Goal: Transaction & Acquisition: Purchase product/service

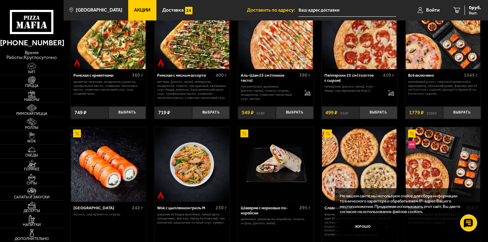
scroll to position [197, 0]
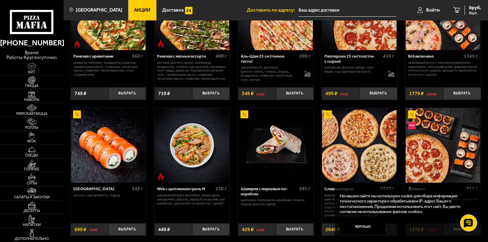
click at [121, 149] on img at bounding box center [108, 145] width 75 height 75
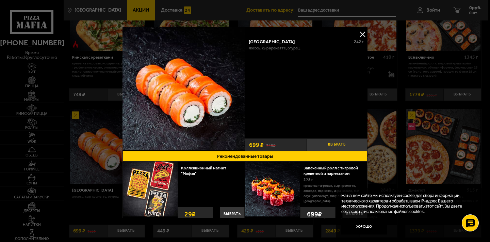
click at [337, 144] on button "Выбрать" at bounding box center [336, 144] width 61 height 13
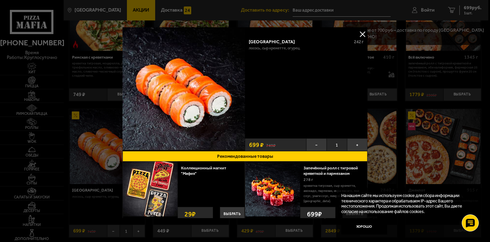
click at [83, 79] on div at bounding box center [245, 121] width 490 height 242
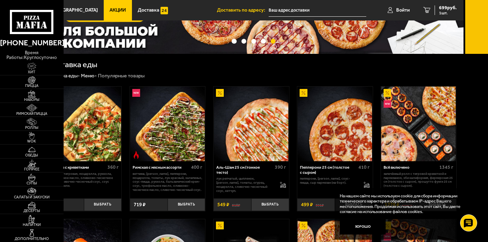
scroll to position [86, 25]
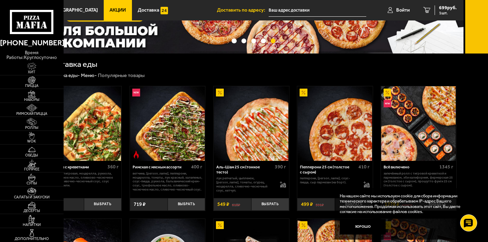
scroll to position [197, 0]
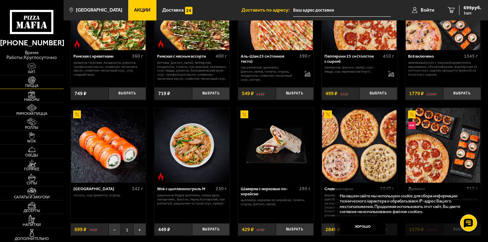
click at [31, 80] on img at bounding box center [31, 80] width 19 height 8
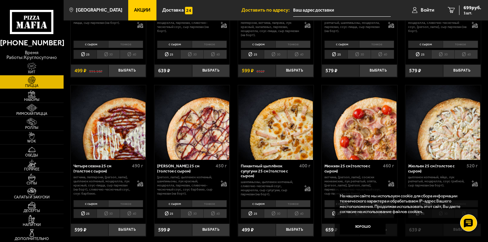
scroll to position [766, 0]
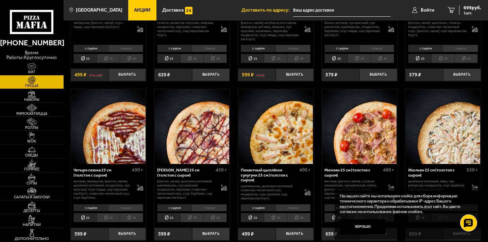
click at [260, 172] on div "Пикантный цыплёнок сулугуни 25 см (толстое с сыром)" at bounding box center [269, 174] width 57 height 15
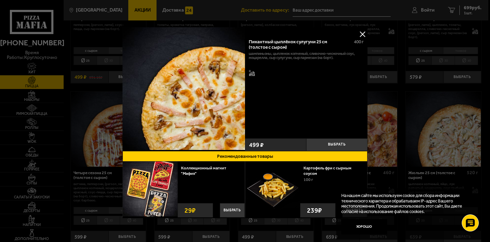
click at [361, 35] on button at bounding box center [362, 34] width 10 height 10
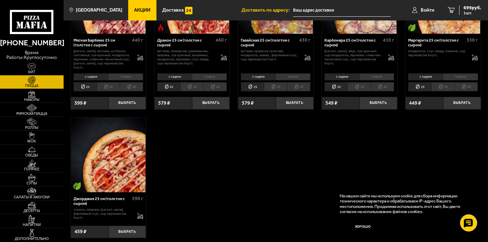
scroll to position [1056, 0]
